Goal: Transaction & Acquisition: Complete application form

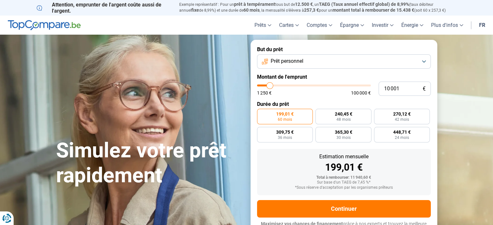
click at [285, 60] on span "Prêt personnel" at bounding box center [287, 61] width 33 height 7
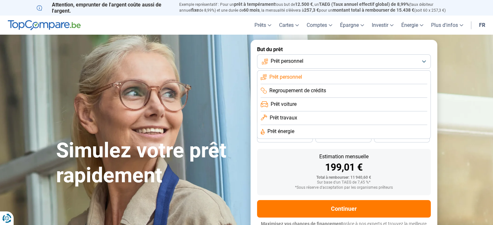
click at [282, 104] on span "Prêt voiture" at bounding box center [284, 104] width 26 height 7
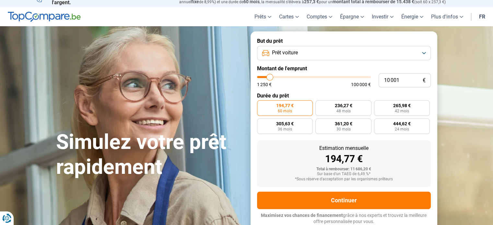
scroll to position [9, 0]
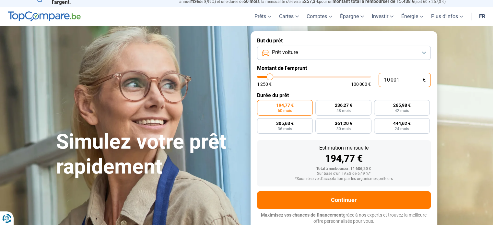
drag, startPoint x: 405, startPoint y: 81, endPoint x: 358, endPoint y: 78, distance: 47.7
click at [358, 78] on div "10 001 € 1 250 € 100 000 €" at bounding box center [344, 80] width 174 height 14
type input "10000"
radio input "true"
type input "1"
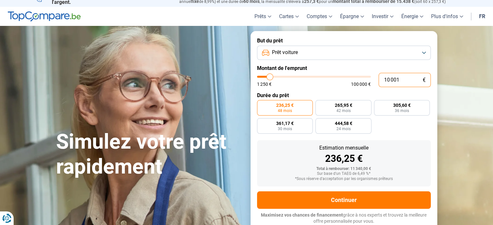
type input "1250"
type input "17"
type input "1250"
type input "170"
type input "1250"
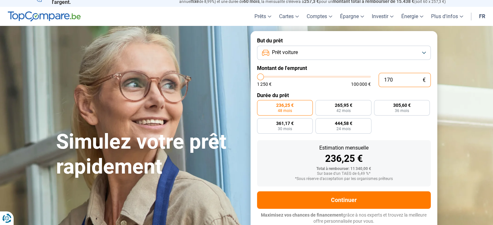
type input "1 700"
type input "1750"
type input "17 000"
type input "17000"
radio input "false"
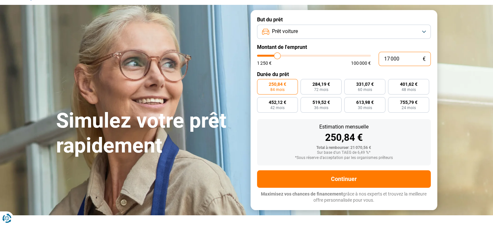
scroll to position [41, 0]
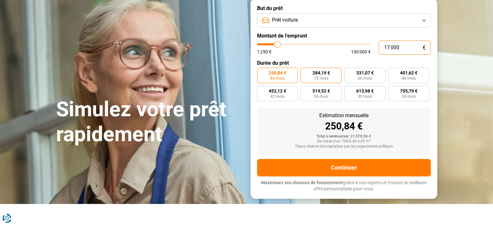
type input "17 000"
click at [327, 76] on span "72 mois" at bounding box center [321, 78] width 14 height 4
click at [305, 72] on input "284,19 € 72 mois" at bounding box center [302, 70] width 4 height 4
radio input "true"
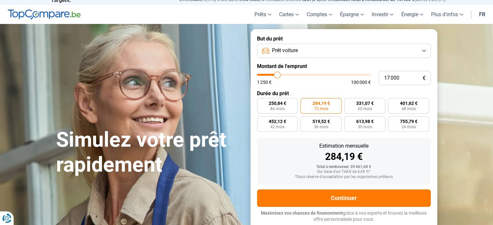
scroll to position [9, 0]
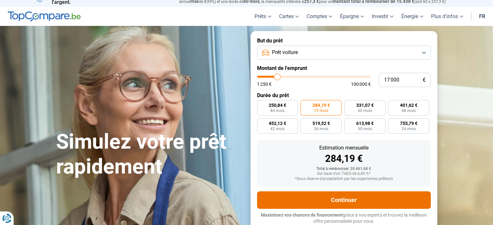
click at [346, 198] on button "Continuer" at bounding box center [344, 200] width 174 height 17
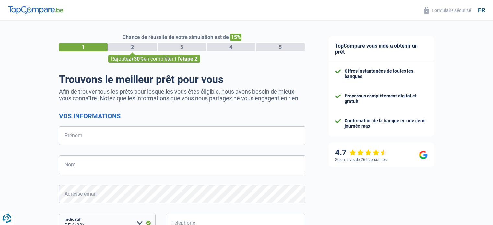
select select "32"
click at [109, 144] on input "Prénom" at bounding box center [182, 135] width 246 height 19
type input "Samuel"
type input "Cauchie"
type input "486132667"
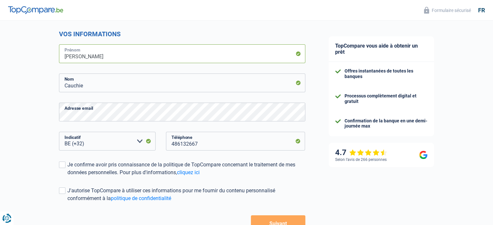
scroll to position [97, 0]
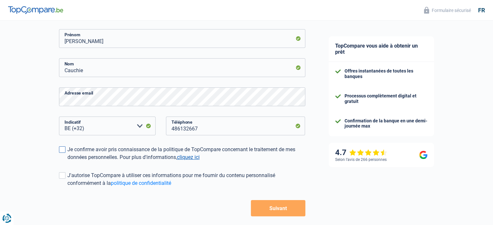
click at [196, 159] on link "cliquez ici" at bounding box center [188, 157] width 23 height 6
drag, startPoint x: 64, startPoint y: 147, endPoint x: 130, endPoint y: 159, distance: 66.8
click at [64, 148] on span at bounding box center [62, 149] width 6 height 6
click at [67, 161] on input "Je confirme avoir pris connaissance de la politique de TopCompare concernant le…" at bounding box center [67, 161] width 0 height 0
click at [279, 209] on button "Suivant" at bounding box center [278, 208] width 54 height 16
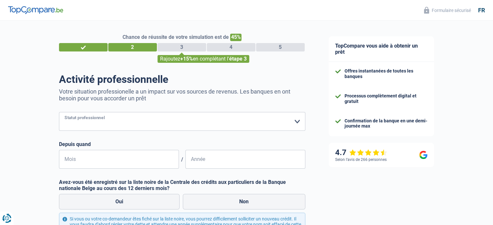
click at [109, 121] on select "Ouvrier Employé privé Employé public Invalide Indépendant Pensionné Chômeur Mut…" at bounding box center [182, 121] width 246 height 19
select select "privateEmployee"
click at [59, 112] on select "Ouvrier Employé privé Employé public Invalide Indépendant Pensionné Chômeur Mut…" at bounding box center [182, 121] width 246 height 19
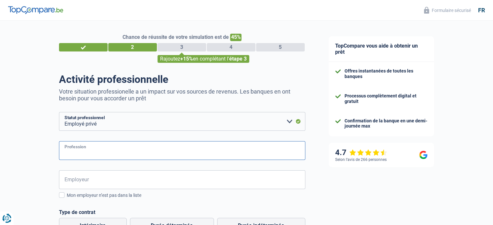
click at [76, 149] on input "Profession" at bounding box center [182, 150] width 246 height 19
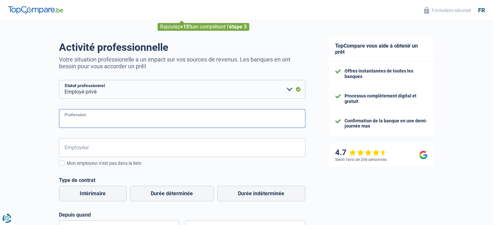
scroll to position [32, 0]
type input "C"
type input "Responsable Commercial"
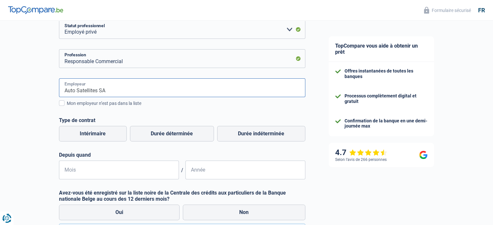
scroll to position [97, 0]
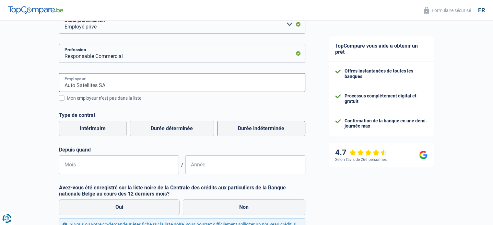
type input "Auto Satellites SA"
click at [262, 131] on label "Durée indéterminée" at bounding box center [261, 129] width 88 height 16
click at [262, 131] on input "Durée indéterminée" at bounding box center [261, 129] width 88 height 16
radio input "true"
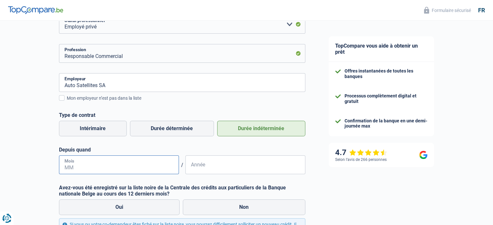
click at [80, 160] on input "Mois" at bounding box center [119, 165] width 120 height 19
type input "02"
click at [212, 153] on label "Depuis quand" at bounding box center [182, 150] width 246 height 6
click at [211, 165] on input "Année" at bounding box center [245, 165] width 120 height 19
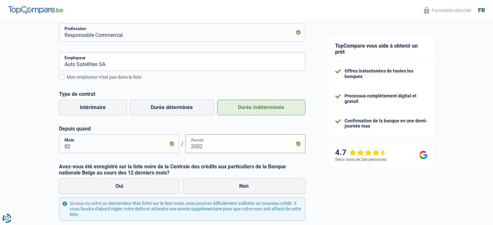
scroll to position [162, 0]
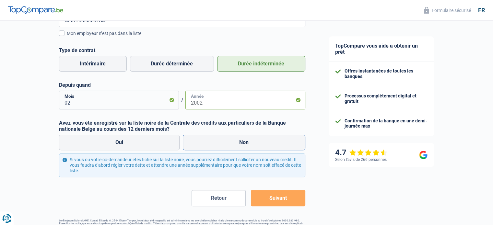
type input "2002"
click at [202, 138] on label "Non" at bounding box center [244, 143] width 122 height 16
click at [202, 138] on input "Non" at bounding box center [244, 143] width 122 height 16
radio input "true"
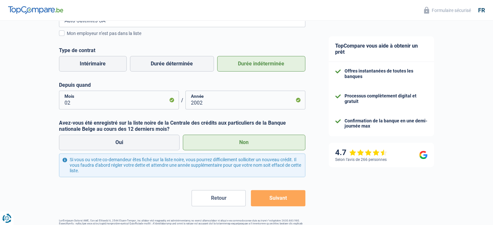
scroll to position [182, 0]
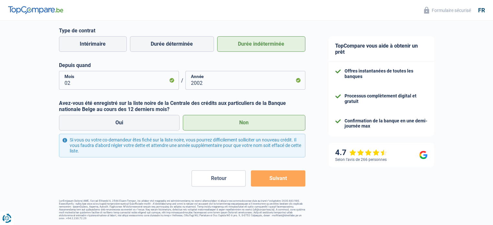
click at [275, 177] on button "Suivant" at bounding box center [278, 178] width 54 height 16
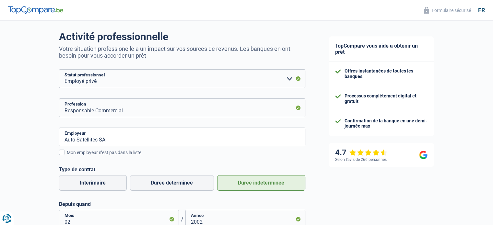
scroll to position [49, 0]
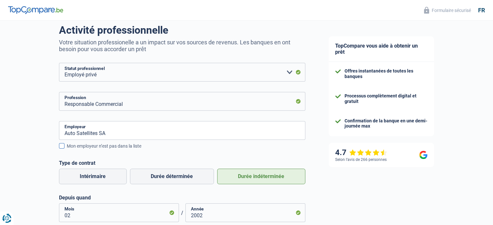
click at [64, 146] on span at bounding box center [62, 146] width 6 height 6
click at [67, 150] on input "Mon employeur n’est pas dans la liste" at bounding box center [67, 150] width 0 height 0
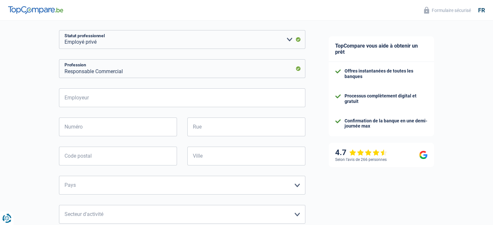
scroll to position [82, 0]
click at [95, 98] on input "Employeur" at bounding box center [182, 98] width 246 height 19
click at [110, 94] on input "Employeur" at bounding box center [182, 98] width 246 height 19
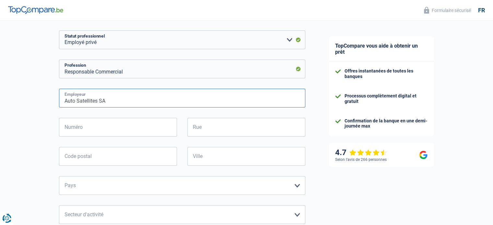
type input "Auto Satellites SA"
type input "32"
type input "Martinroux"
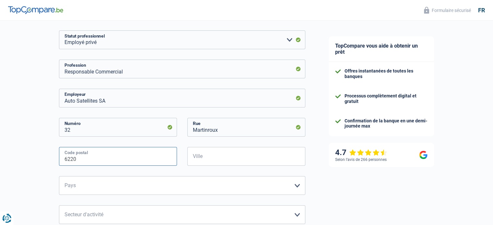
type input "6220"
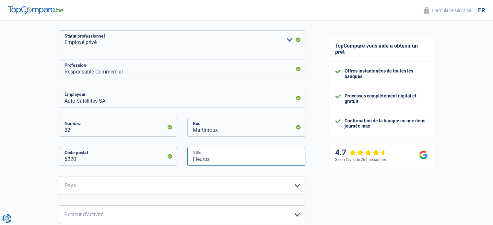
type input "Fleurus"
click at [101, 190] on select "Belgique France Allemagne Italie Luxembourg Pays-Bas Espagne Suisse Veuillez sé…" at bounding box center [182, 185] width 246 height 19
select select "BE"
click at [59, 176] on select "Belgique France Allemagne Italie Luxembourg Pays-Bas Espagne Suisse Veuillez sé…" at bounding box center [182, 185] width 246 height 19
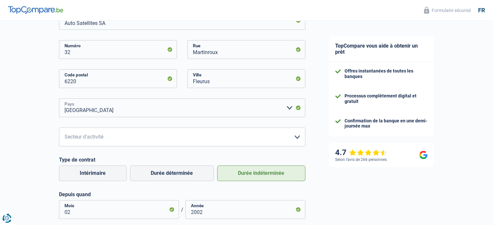
scroll to position [179, 0]
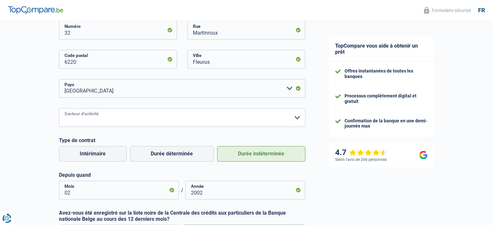
click at [81, 121] on select "Agriculture/Pêche Industrie Horeca Courier/Fitness/Taxi Construction Banques/As…" at bounding box center [182, 117] width 246 height 19
select select "bigCompanies"
click at [59, 108] on select "Agriculture/Pêche Industrie Horeca Courier/Fitness/Taxi Construction Banques/As…" at bounding box center [182, 117] width 246 height 19
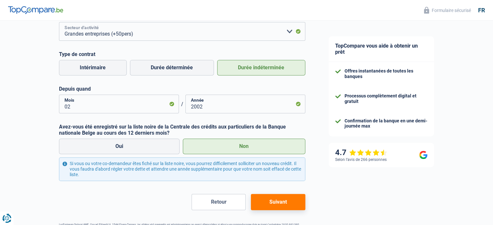
scroll to position [276, 0]
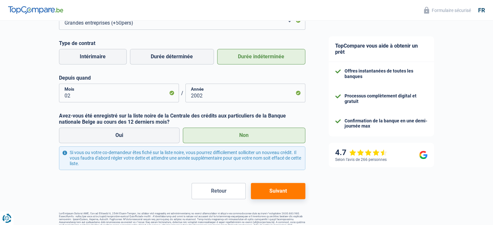
click at [281, 192] on button "Suivant" at bounding box center [278, 191] width 54 height 16
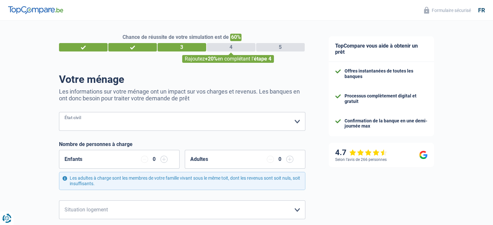
click at [114, 122] on select "Célibataire Marié(e) Cohabitant(e) légal(e) Divorcé(e) Veuf(ve) Séparé (de fait…" at bounding box center [182, 121] width 246 height 19
click at [59, 112] on select "Célibataire Marié(e) Cohabitant(e) légal(e) Divorcé(e) Veuf(ve) Séparé (de fait…" at bounding box center [182, 121] width 246 height 19
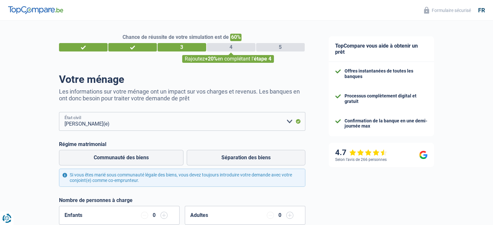
scroll to position [32, 0]
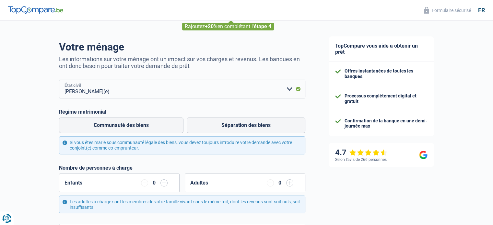
click at [181, 94] on select "Célibataire Marié(e) Cohabitant(e) légal(e) Divorcé(e) Veuf(ve) Séparé (de fait…" at bounding box center [182, 89] width 246 height 19
select select "separated"
click at [59, 80] on select "Célibataire Marié(e) Cohabitant(e) légal(e) Divorcé(e) Veuf(ve) Séparé (de fait…" at bounding box center [182, 89] width 246 height 19
click at [80, 126] on label "Communauté des biens" at bounding box center [121, 126] width 124 height 16
click at [80, 126] on input "Communauté des biens" at bounding box center [121, 126] width 124 height 16
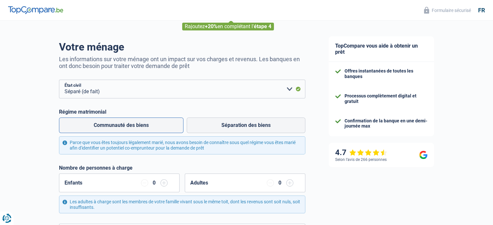
radio input "true"
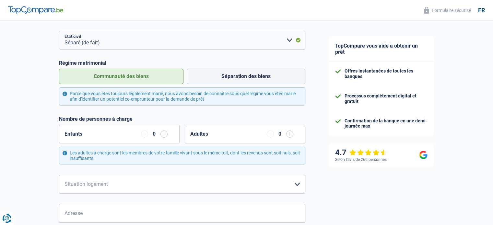
scroll to position [97, 0]
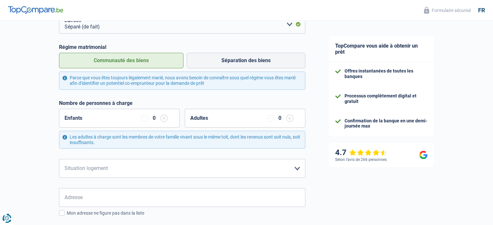
click at [166, 118] on input "button" at bounding box center [163, 118] width 7 height 7
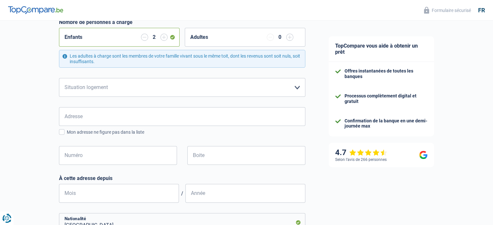
scroll to position [146, 0]
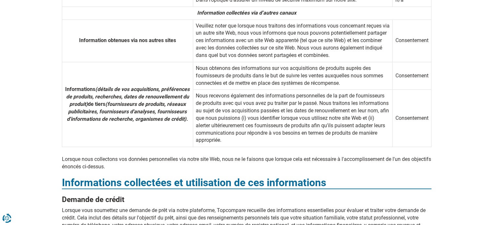
scroll to position [648, 0]
